Goal: Task Accomplishment & Management: Use online tool/utility

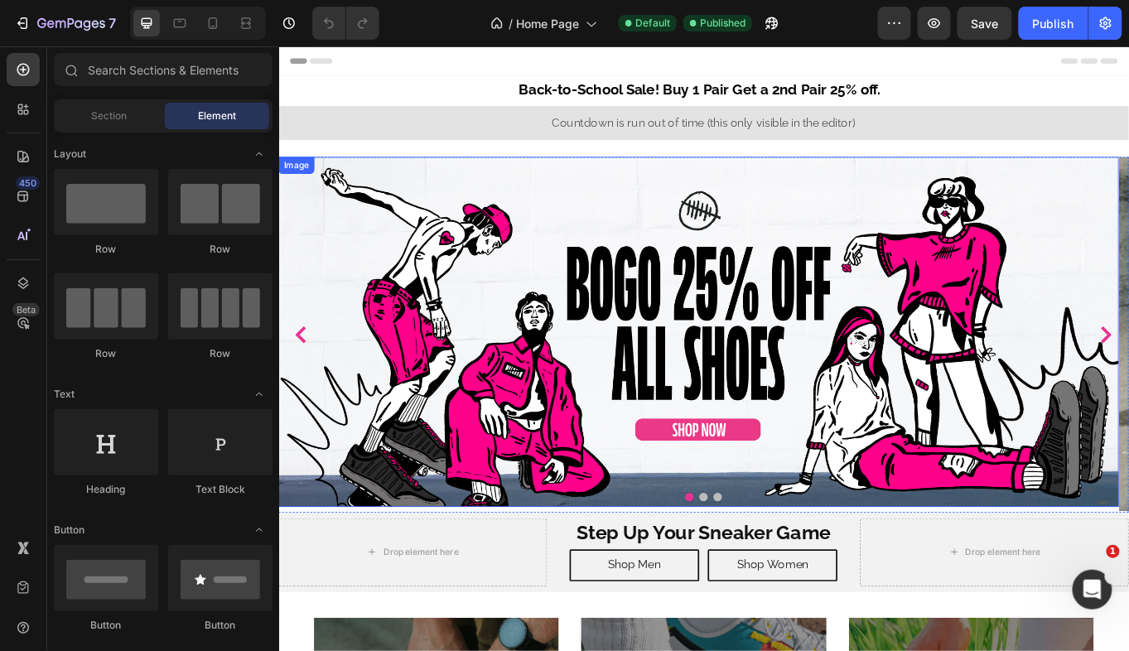
click at [732, 387] on img at bounding box center [769, 379] width 982 height 409
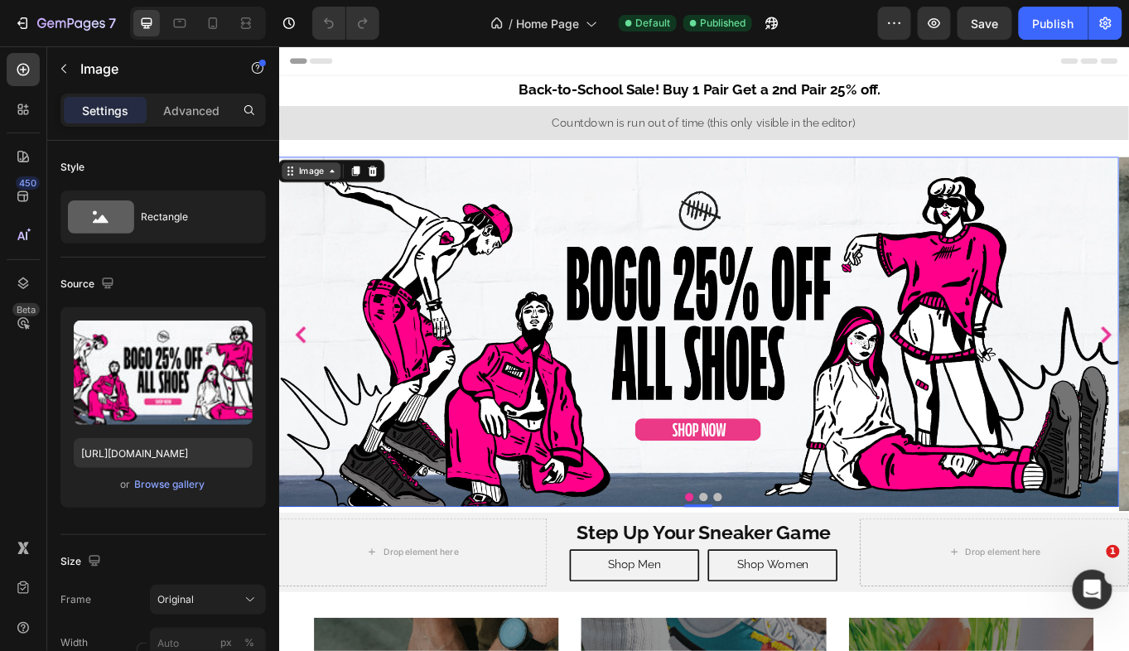
click at [344, 195] on icon at bounding box center [341, 191] width 13 height 13
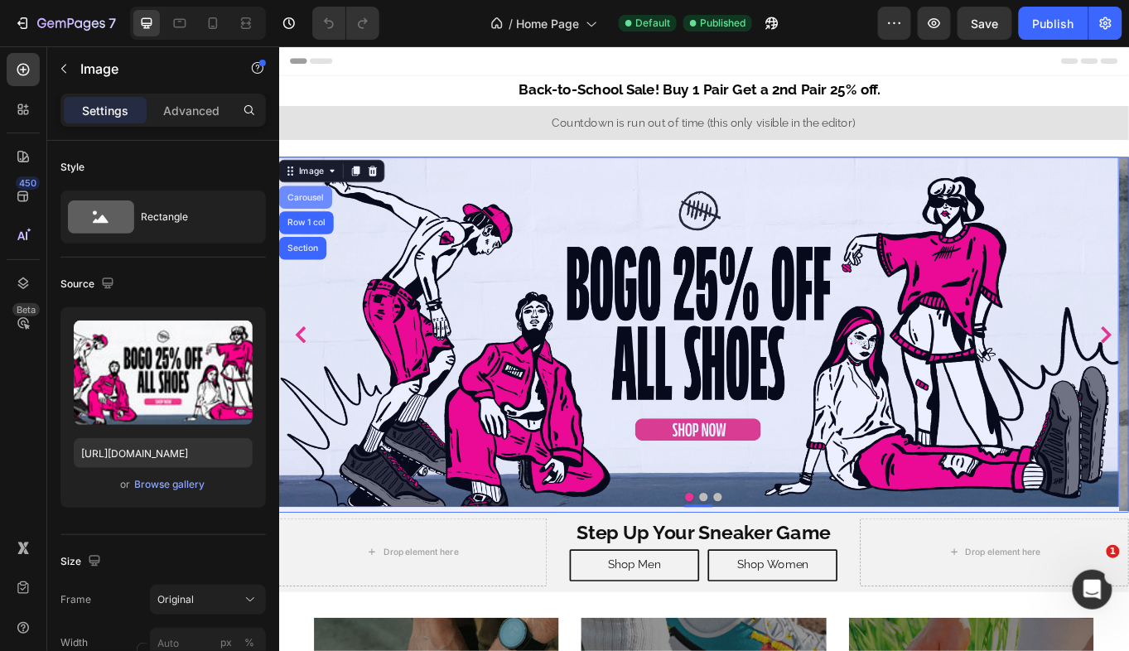
click at [322, 227] on div "Carousel" at bounding box center [310, 222] width 62 height 26
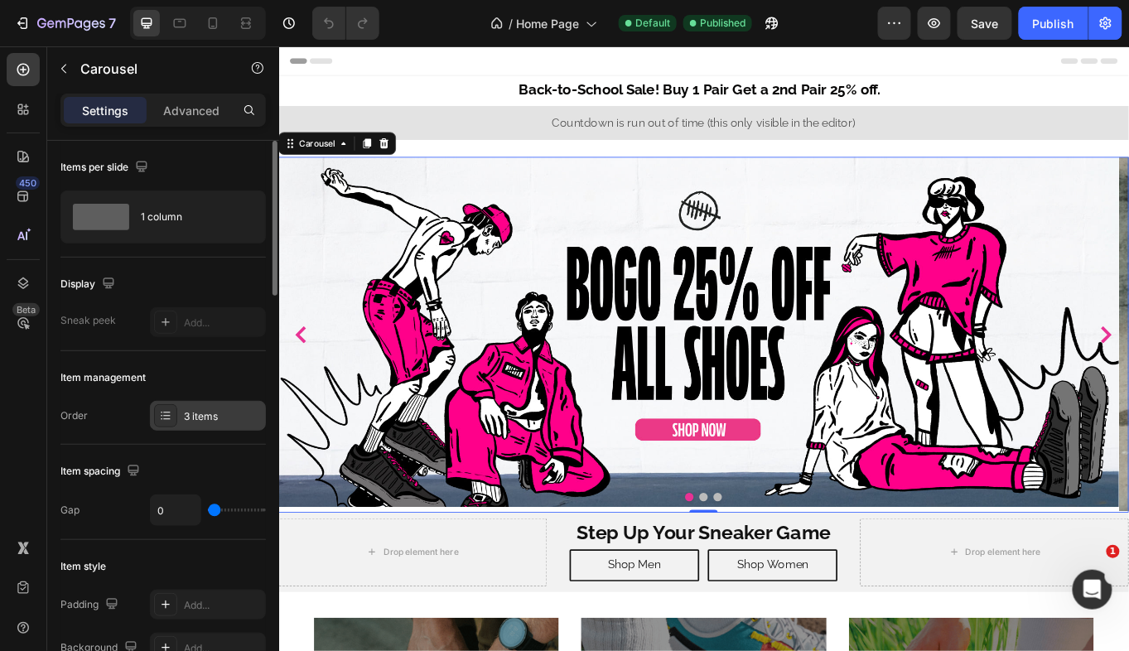
click at [215, 417] on div "3 items" at bounding box center [223, 416] width 78 height 15
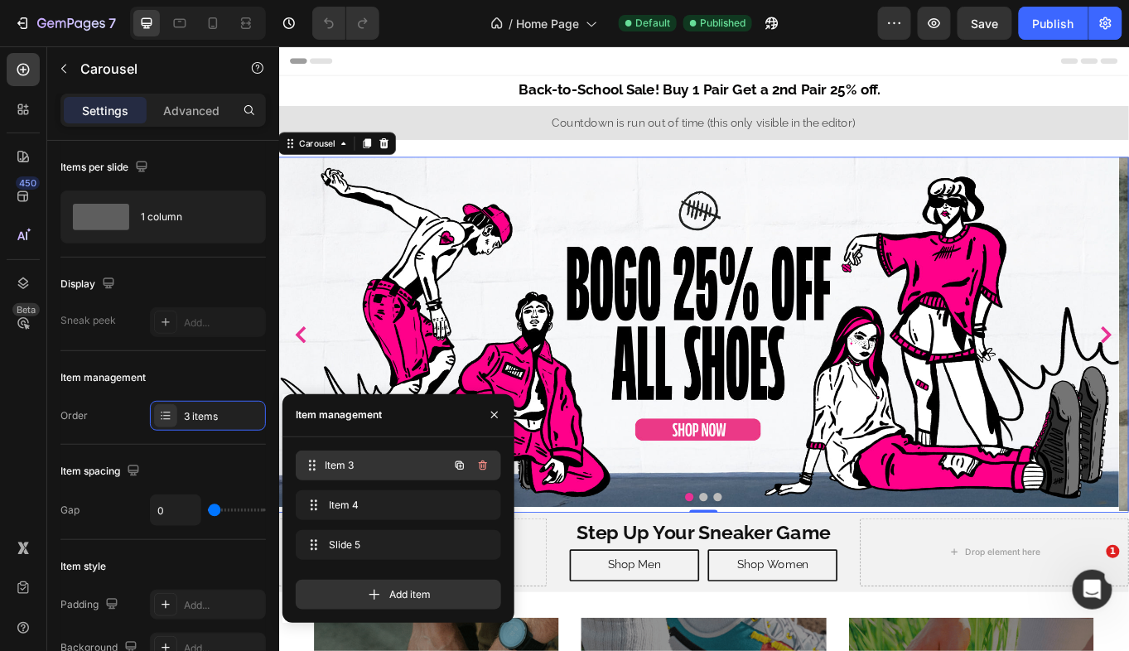
click at [367, 460] on span "Item 3" at bounding box center [386, 465] width 123 height 15
click at [487, 464] on icon "button" at bounding box center [482, 465] width 13 height 13
click at [470, 460] on div "Delete" at bounding box center [471, 465] width 31 height 15
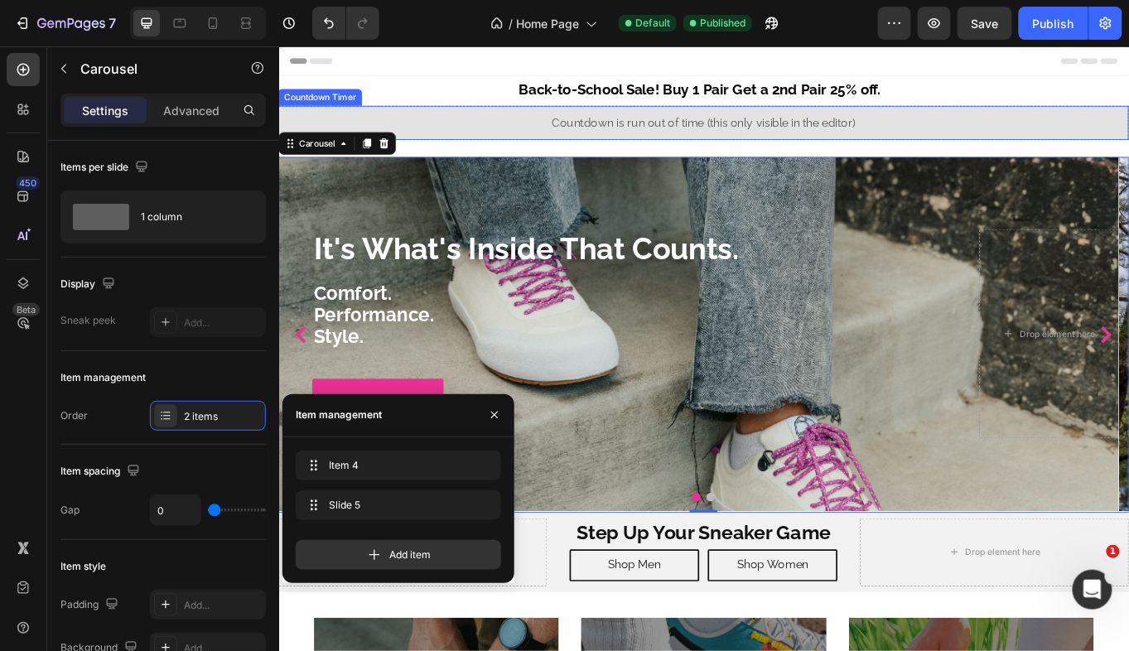
click at [351, 101] on div "Countdown Timer" at bounding box center [327, 105] width 91 height 15
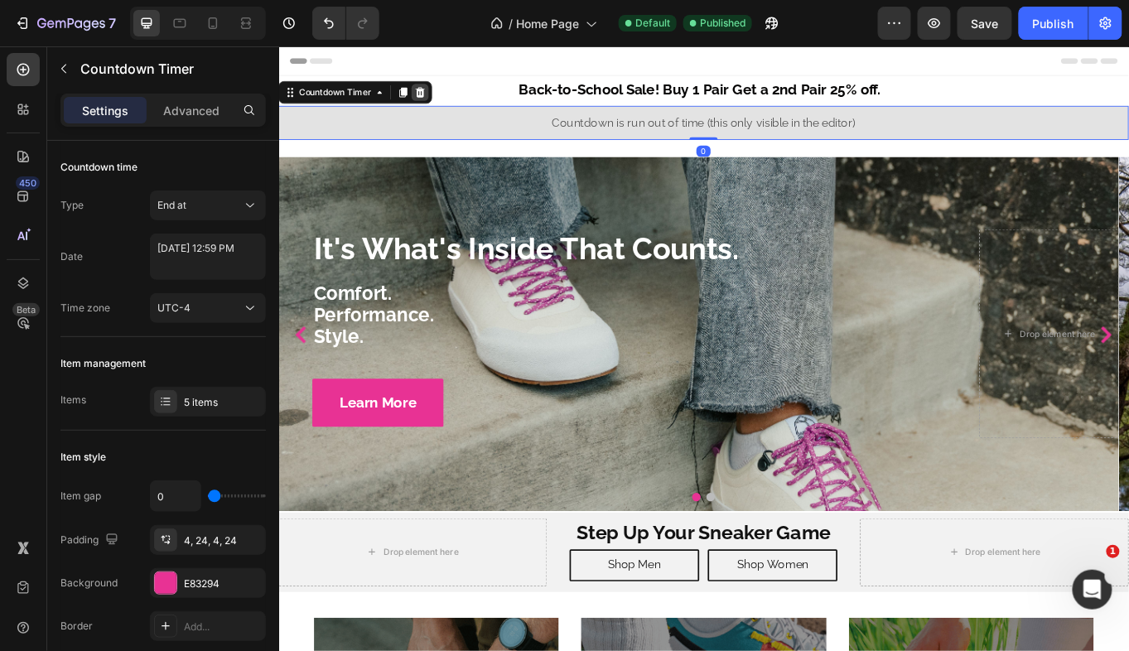
click at [441, 99] on icon at bounding box center [444, 100] width 11 height 12
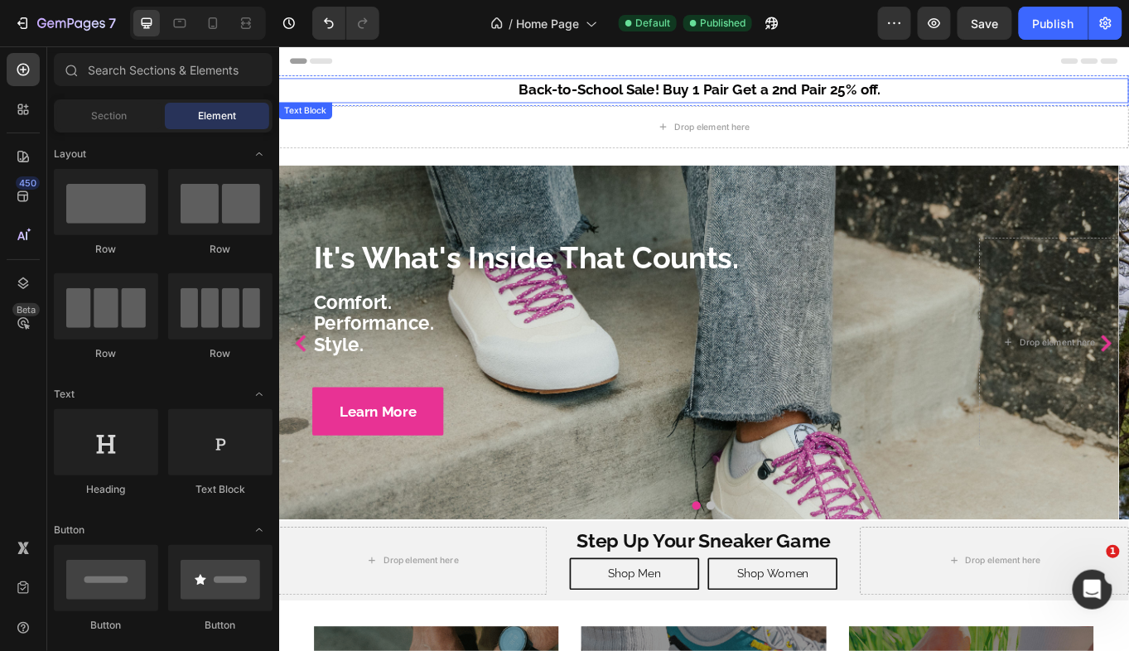
click at [412, 90] on p "Back-to-School Sale! Buy 1 Pair Get a 2nd Pair 25% off." at bounding box center [775, 97] width 990 height 26
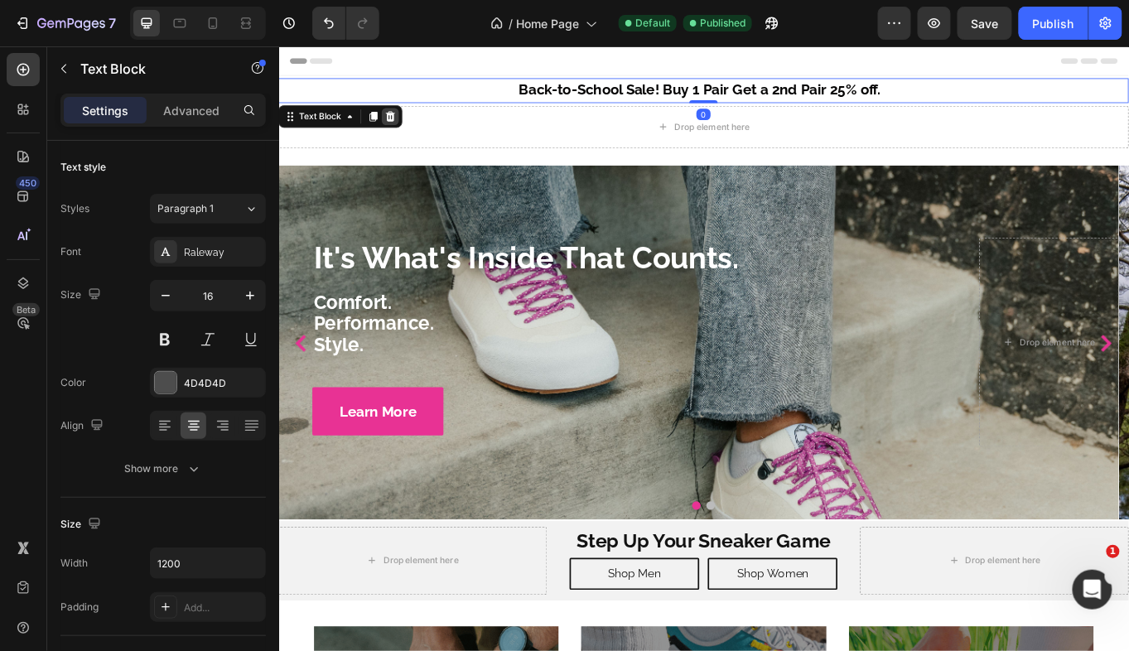
click at [408, 123] on icon at bounding box center [409, 128] width 11 height 12
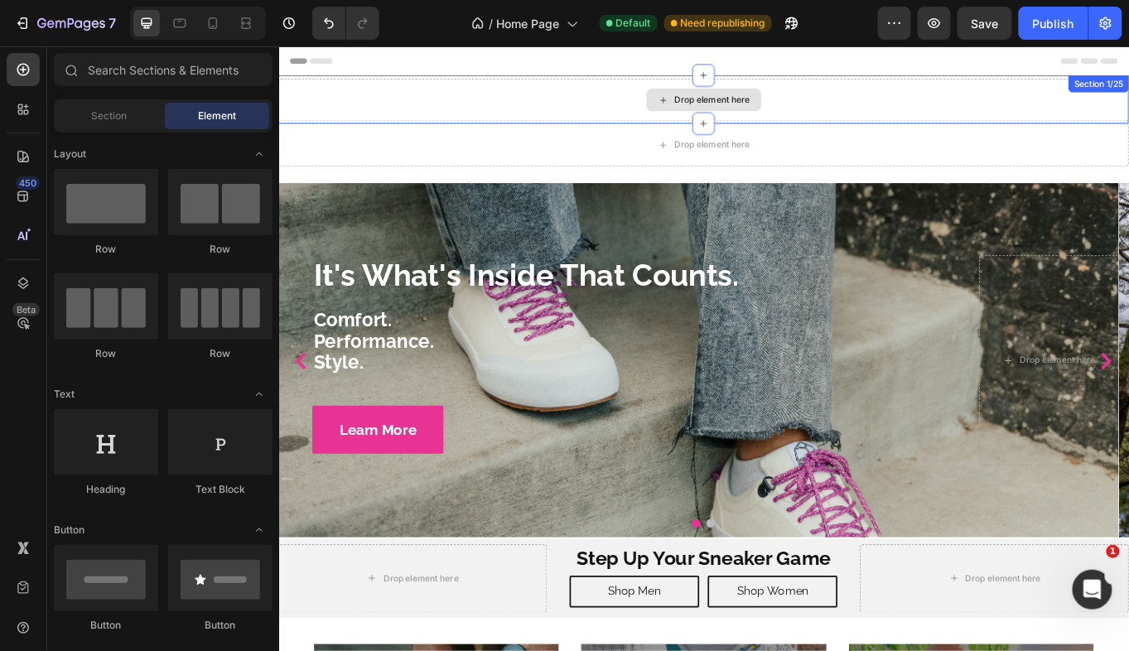
click at [301, 89] on div "Drop element here" at bounding box center [775, 108] width 994 height 50
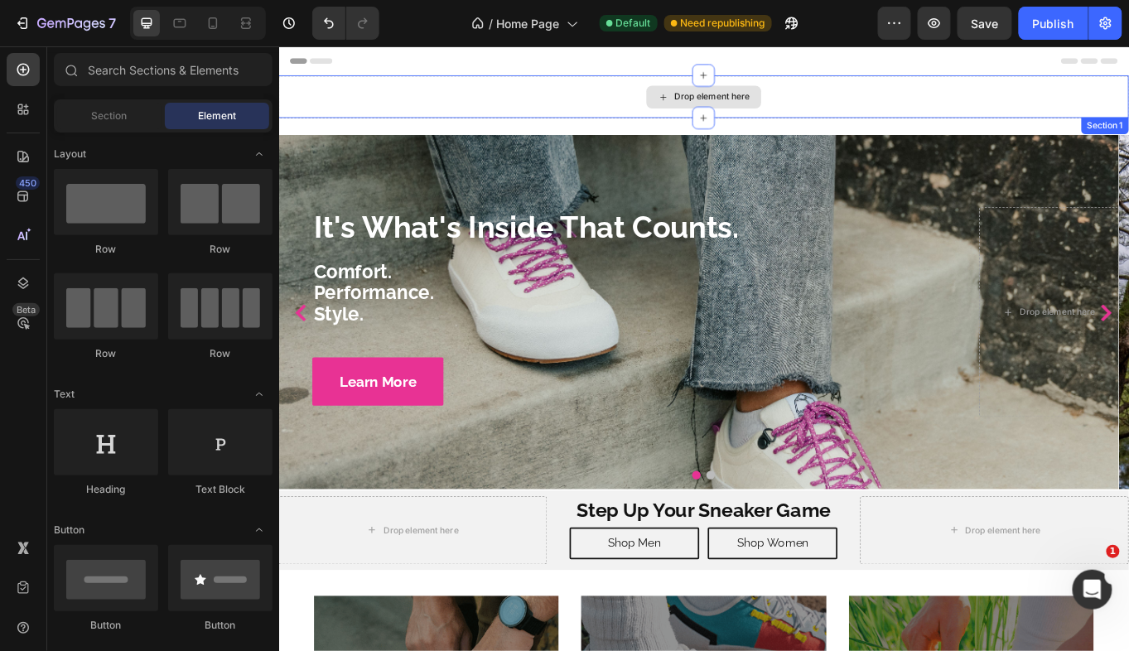
click at [1128, 93] on div "Drop element here" at bounding box center [775, 104] width 994 height 50
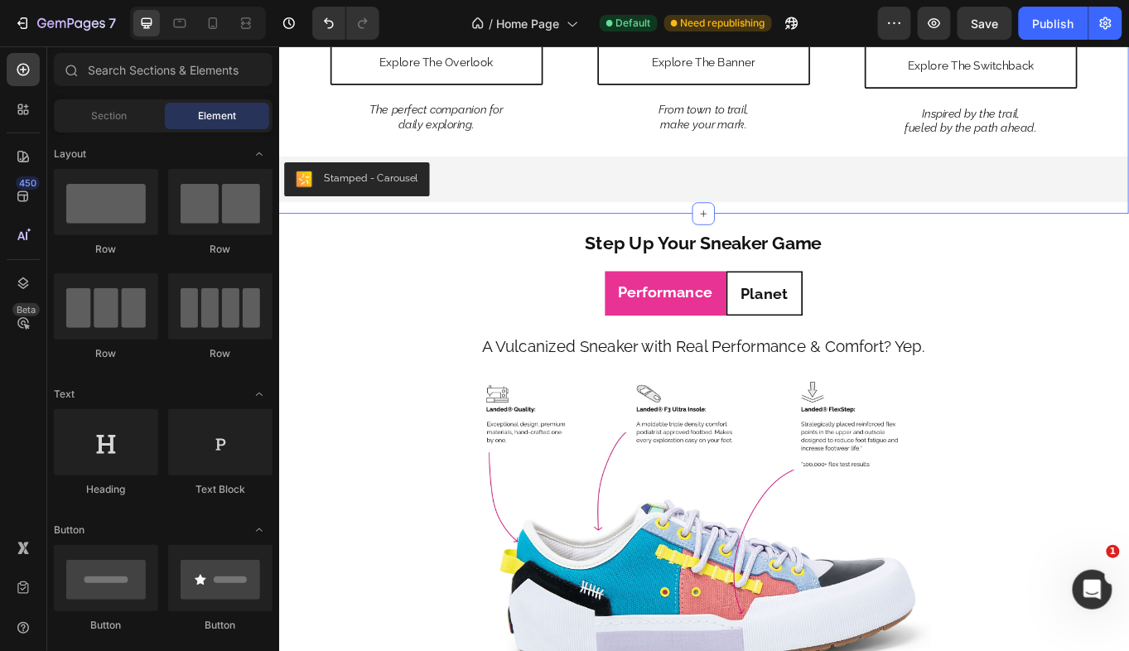
scroll to position [893, 0]
click at [421, 203] on div "Stamped - Carousel" at bounding box center [386, 198] width 110 height 17
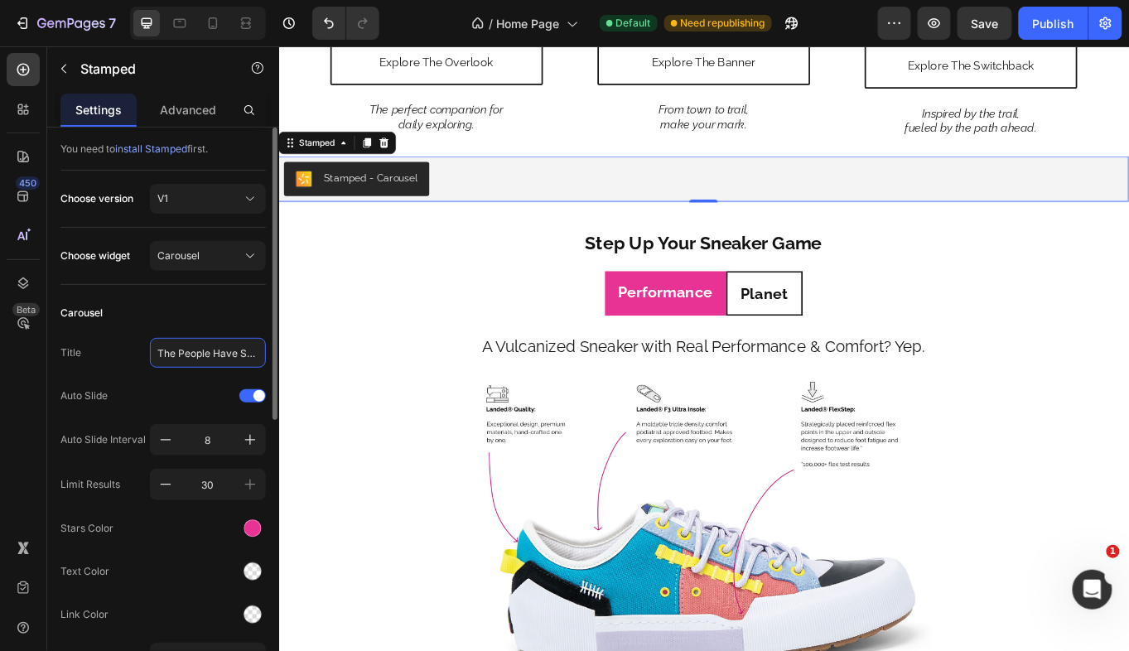
click at [237, 349] on input "The People Have Spoken..." at bounding box center [208, 353] width 116 height 30
click at [227, 294] on div "You need to install Stamped first. Choose version V1 Choose widget Carousel Car…" at bounding box center [162, 643] width 205 height 1005
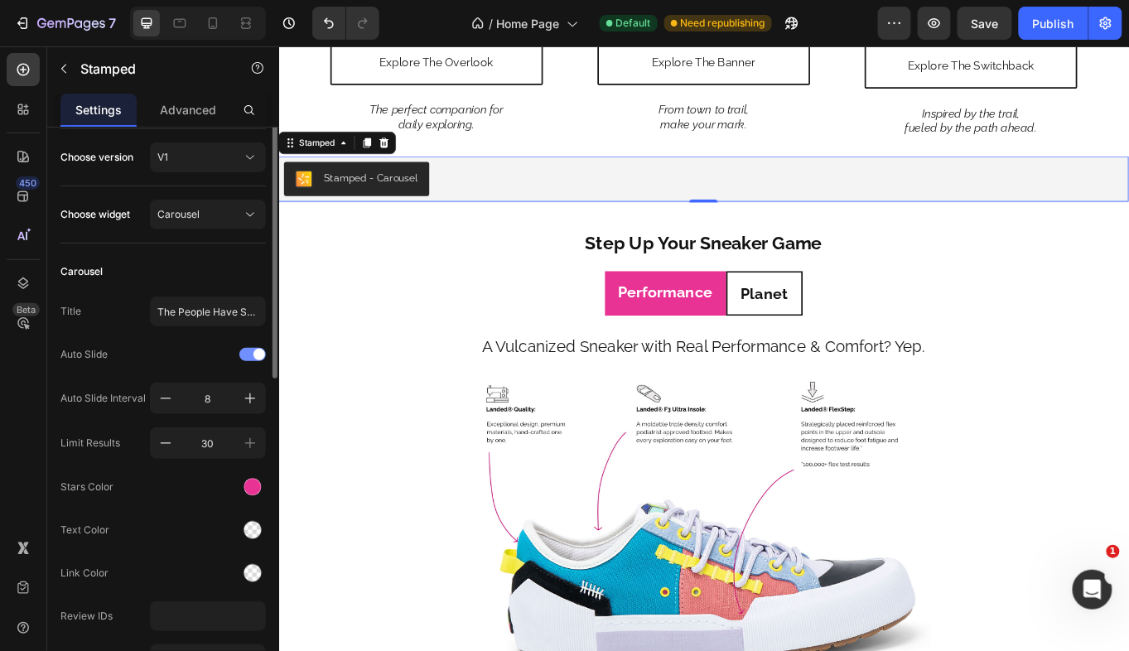
scroll to position [0, 0]
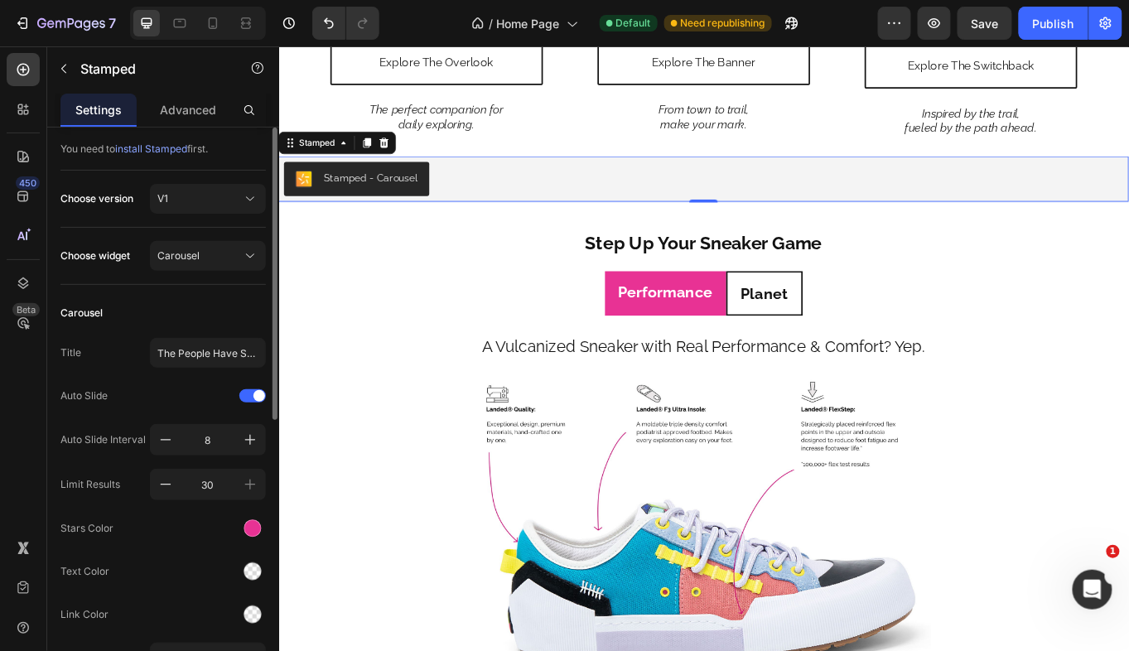
click at [170, 147] on span "install Stamped" at bounding box center [151, 148] width 72 height 12
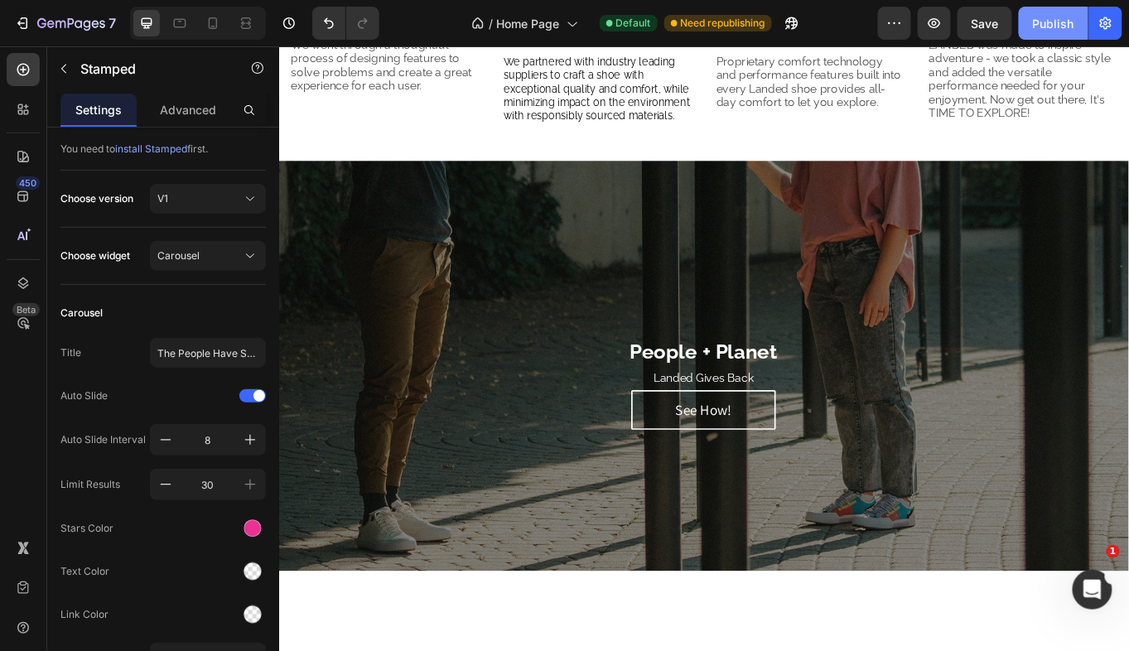
scroll to position [2245, 0]
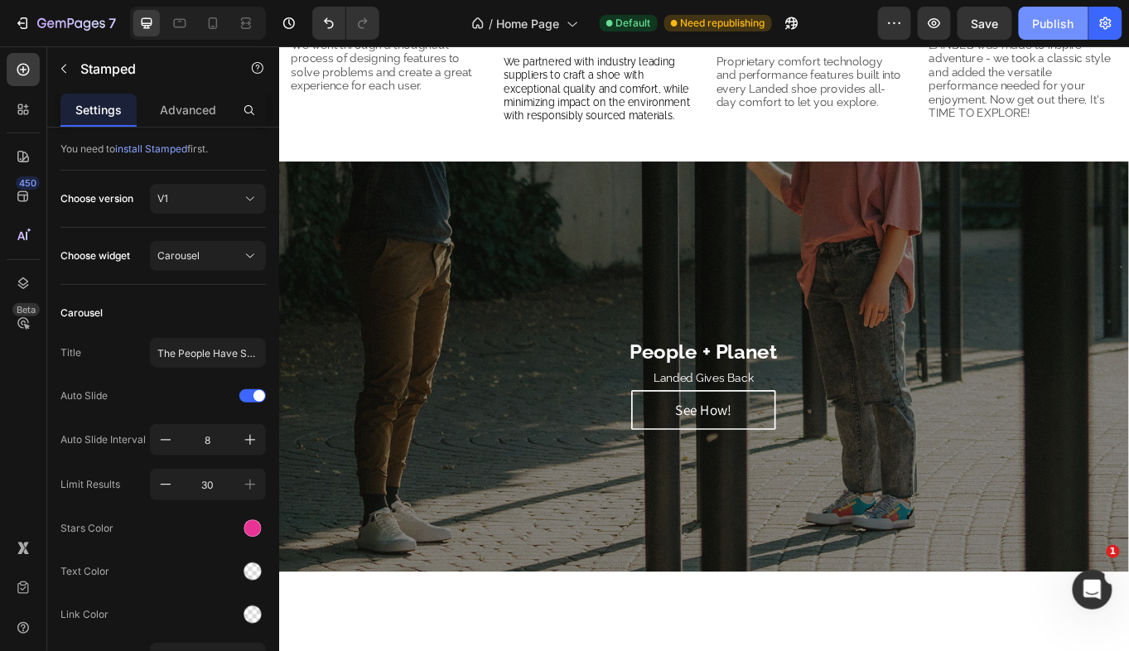
click at [1064, 13] on button "Publish" at bounding box center [1054, 23] width 70 height 33
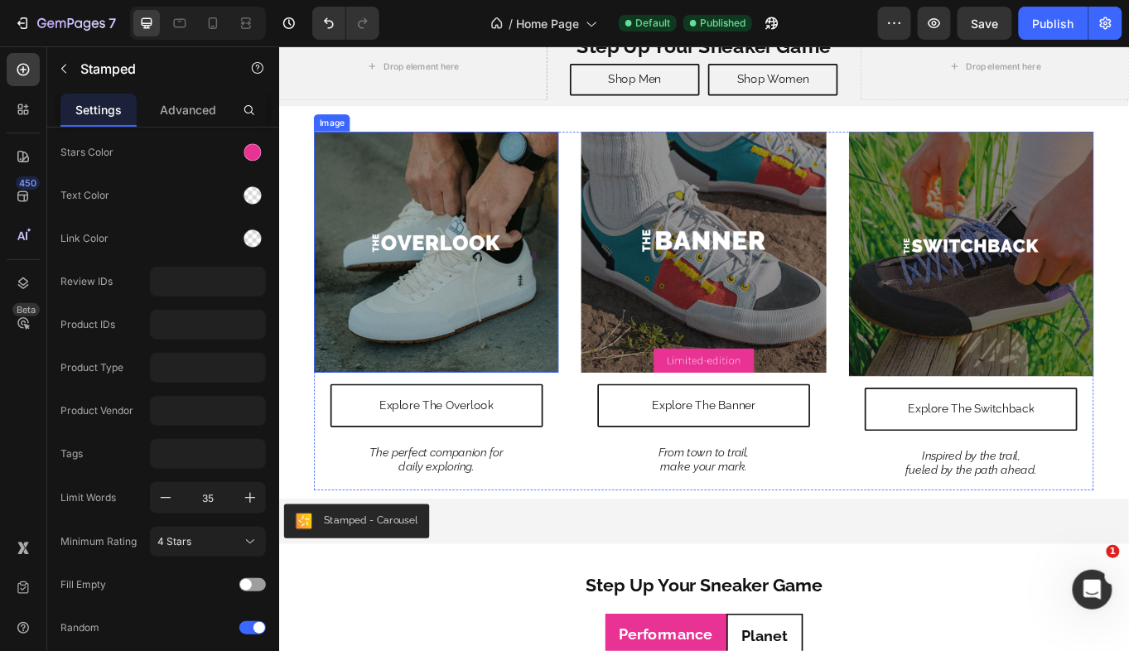
scroll to position [0, 0]
